Goal: Find specific page/section: Find specific page/section

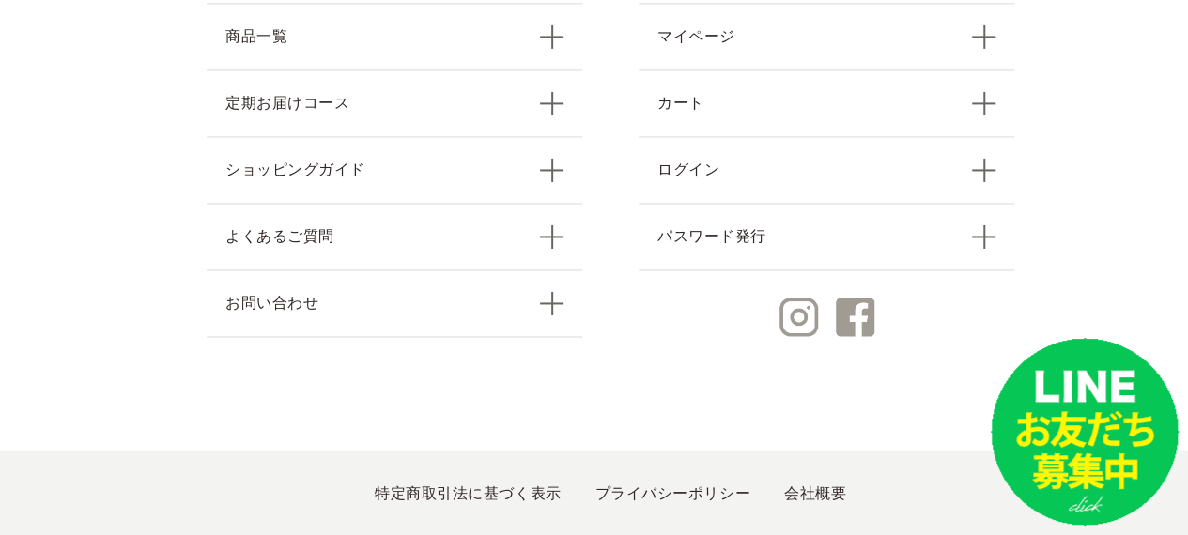
scroll to position [8503, 0]
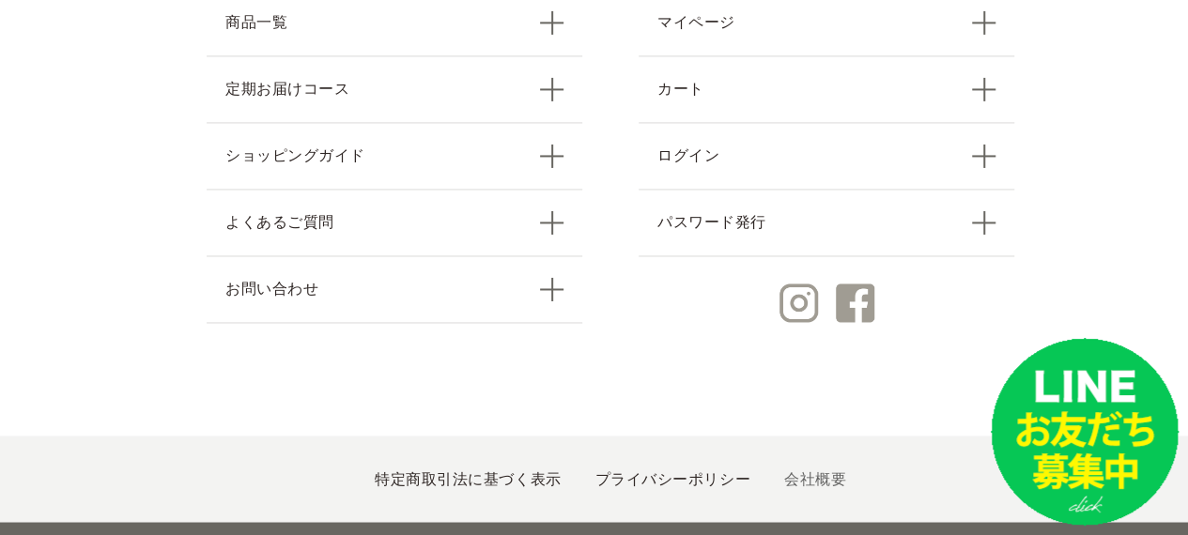
click at [803, 470] on link "会社概要" at bounding box center [815, 478] width 62 height 16
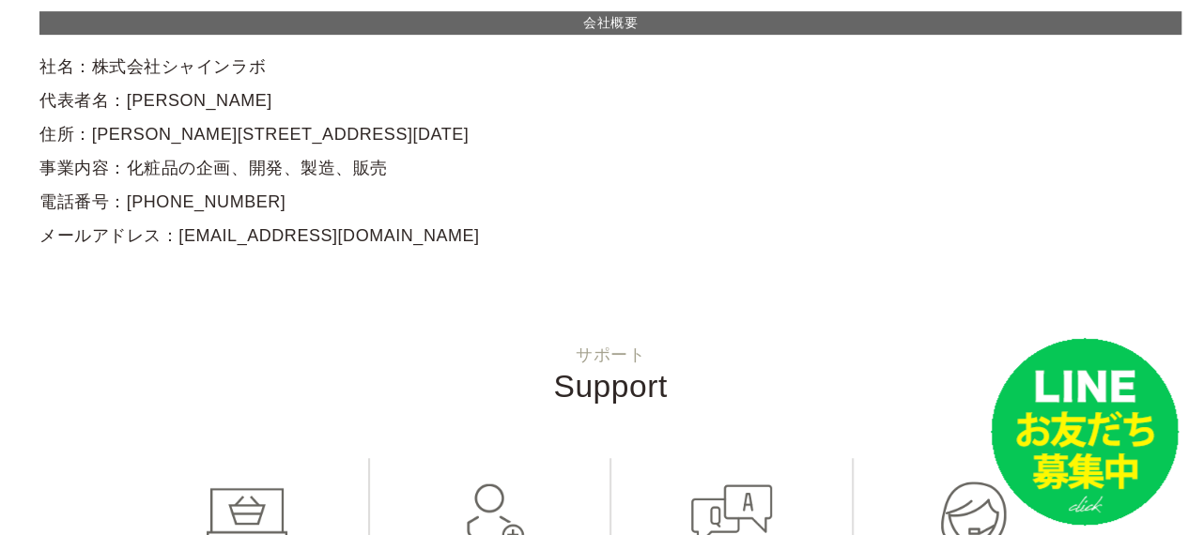
scroll to position [391, 0]
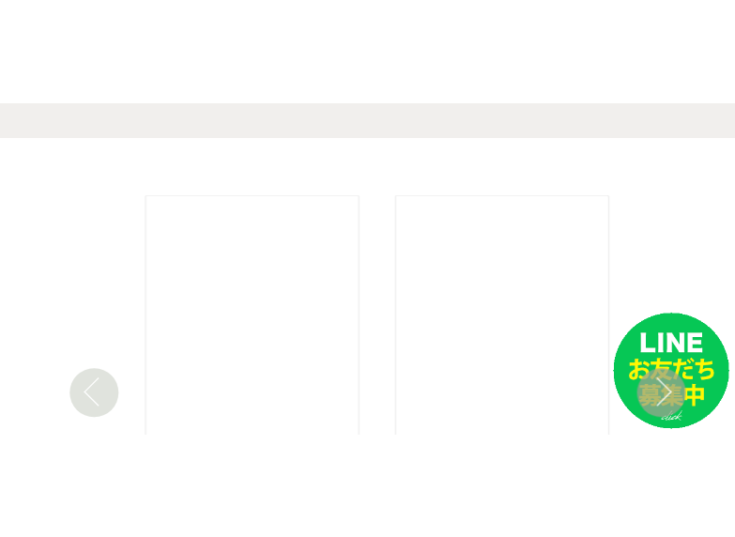
scroll to position [2637, 0]
